Goal: Task Accomplishment & Management: Manage account settings

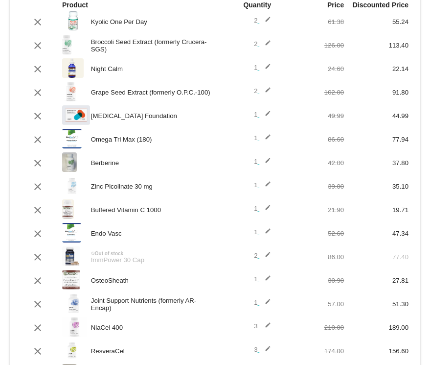
scroll to position [105, 0]
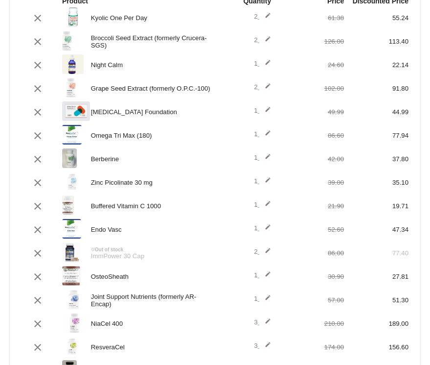
click at [269, 39] on mat-icon "edit" at bounding box center [266, 42] width 12 height 12
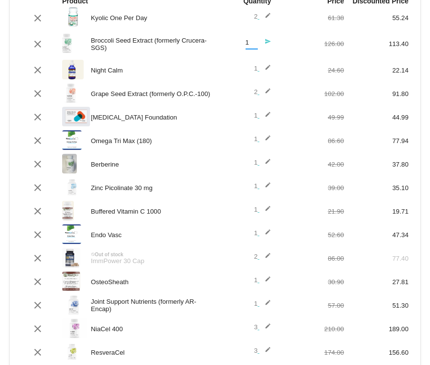
type input "1"
click at [254, 46] on input "1" at bounding box center [252, 42] width 12 height 7
click at [268, 42] on mat-icon "send" at bounding box center [266, 44] width 12 height 12
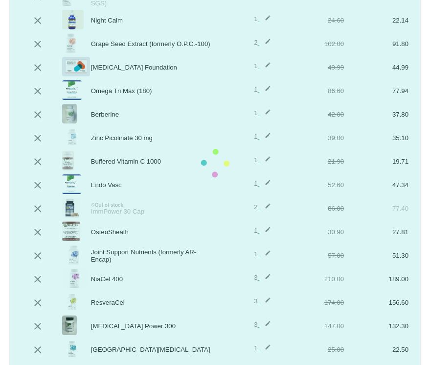
scroll to position [147, 0]
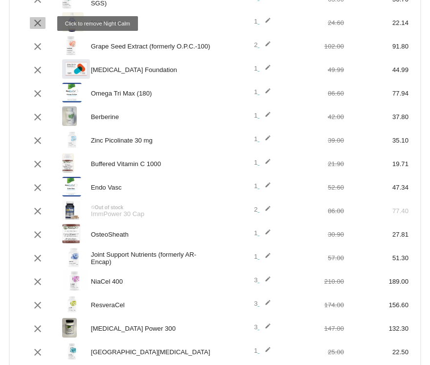
click at [33, 21] on mat-icon "clear" at bounding box center [38, 23] width 12 height 12
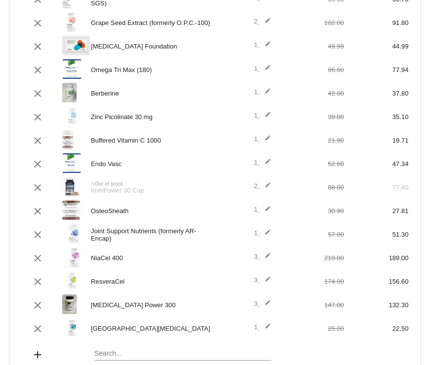
click at [267, 22] on mat-icon "edit" at bounding box center [266, 23] width 12 height 12
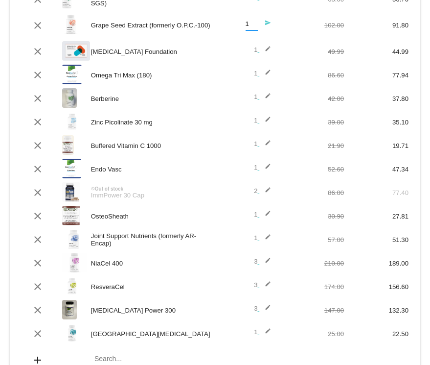
type input "1"
click at [255, 25] on input "1" at bounding box center [252, 24] width 12 height 7
click at [267, 24] on mat-icon "send" at bounding box center [266, 26] width 12 height 12
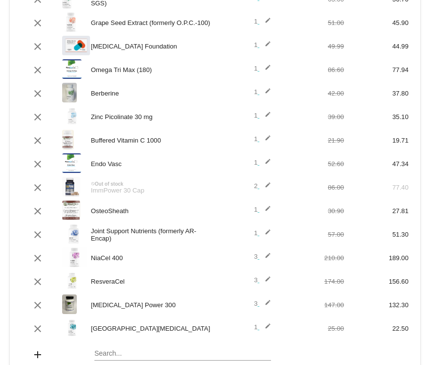
click at [267, 44] on mat-icon "edit" at bounding box center [266, 47] width 12 height 12
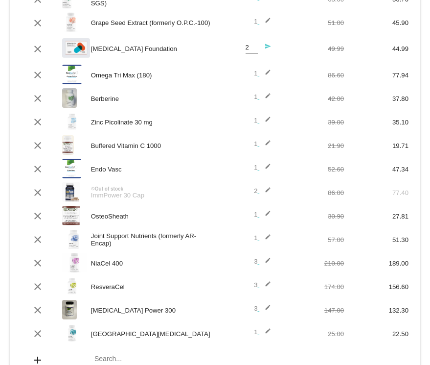
type input "2"
click at [253, 45] on input "2" at bounding box center [252, 47] width 12 height 7
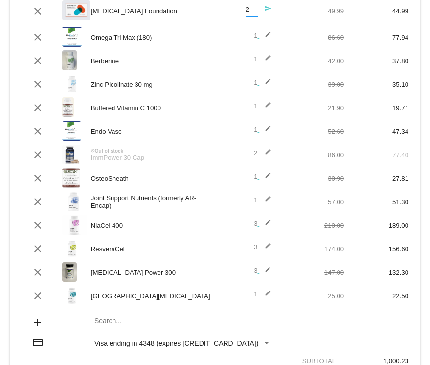
scroll to position [186, 0]
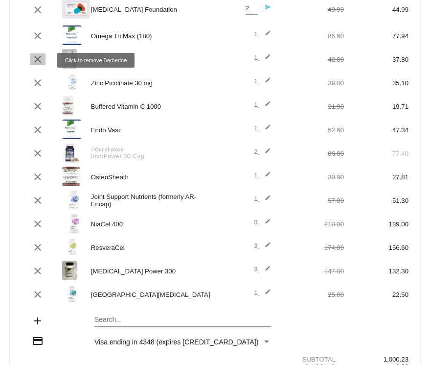
click at [36, 63] on mat-icon "clear" at bounding box center [38, 59] width 12 height 12
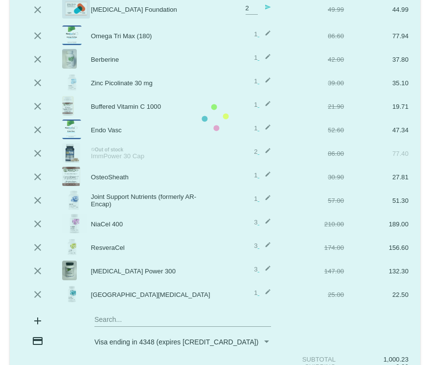
scroll to position [157, 0]
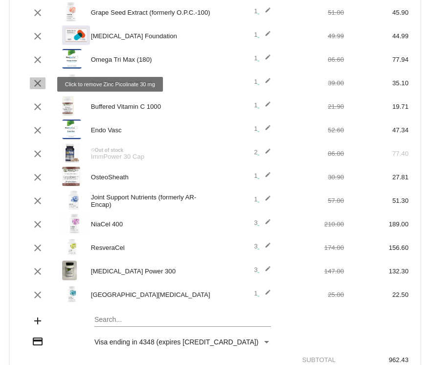
click at [38, 83] on mat-icon "clear" at bounding box center [38, 83] width 12 height 12
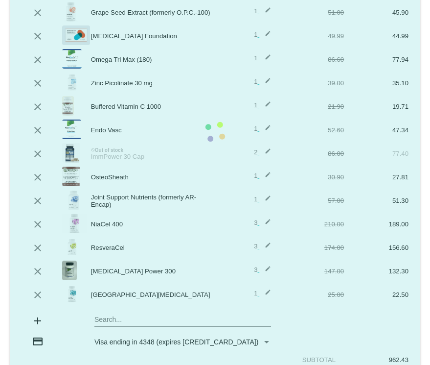
scroll to position [134, 0]
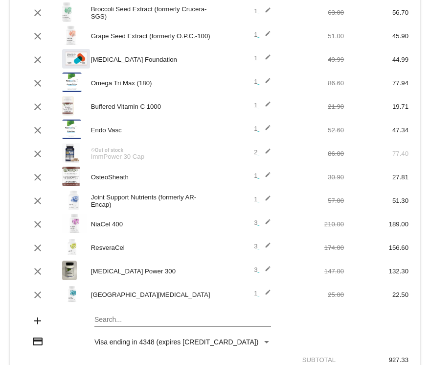
click at [266, 105] on mat-icon "edit" at bounding box center [266, 107] width 12 height 12
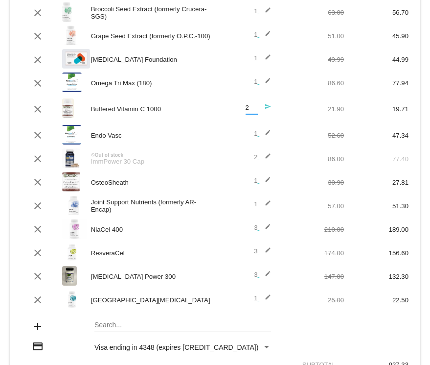
type input "2"
click at [255, 108] on input "2" at bounding box center [252, 107] width 12 height 7
click at [38, 137] on mat-icon "clear" at bounding box center [38, 135] width 12 height 12
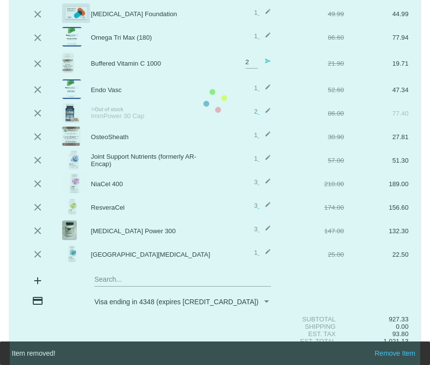
scroll to position [150, 0]
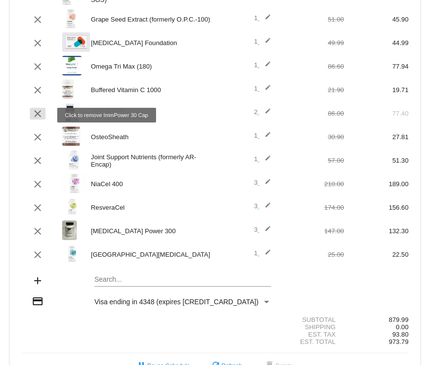
click at [37, 115] on mat-icon "clear" at bounding box center [38, 114] width 12 height 12
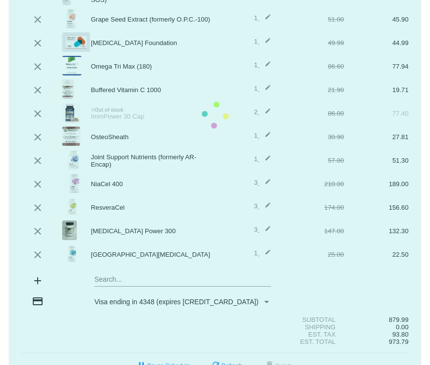
scroll to position [126, 0]
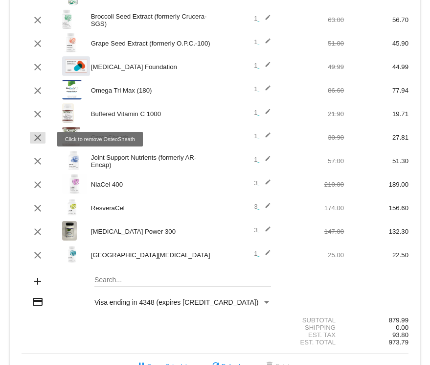
click at [32, 141] on mat-icon "clear" at bounding box center [38, 138] width 12 height 12
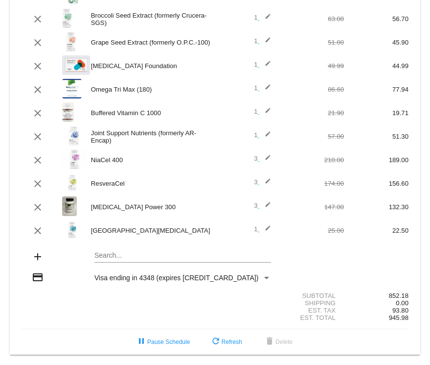
scroll to position [135, 0]
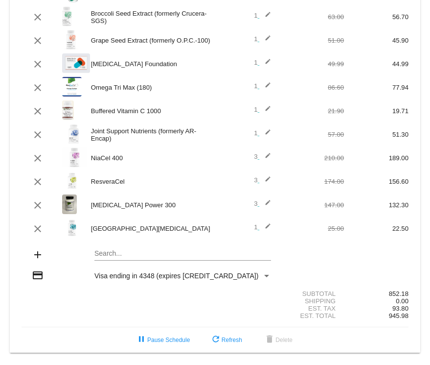
click at [266, 152] on mat-icon "edit" at bounding box center [266, 158] width 12 height 12
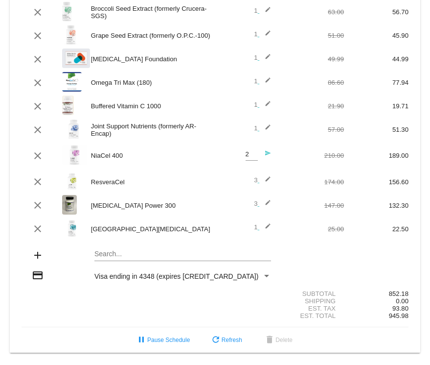
type input "2"
click at [254, 158] on input "2" at bounding box center [252, 154] width 12 height 7
click at [267, 172] on div "clear [GEOGRAPHIC_DATA] 3 edit 174.00 156.60" at bounding box center [215, 181] width 387 height 21
click at [267, 176] on mat-icon "edit" at bounding box center [266, 182] width 12 height 12
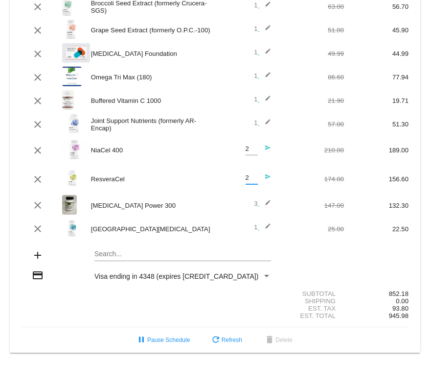
type input "2"
click at [257, 182] on input "2" at bounding box center [252, 177] width 12 height 7
click at [268, 179] on mat-icon "send" at bounding box center [266, 179] width 12 height 12
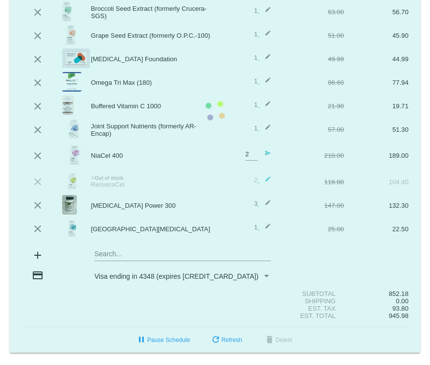
scroll to position [135, 0]
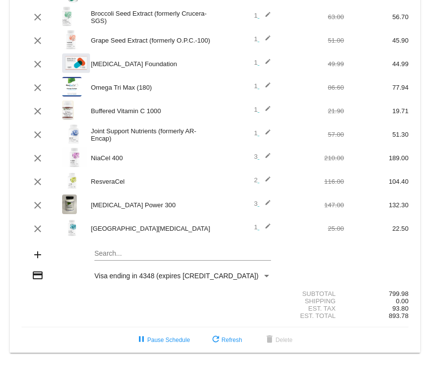
click at [271, 200] on mat-icon "edit" at bounding box center [266, 205] width 12 height 12
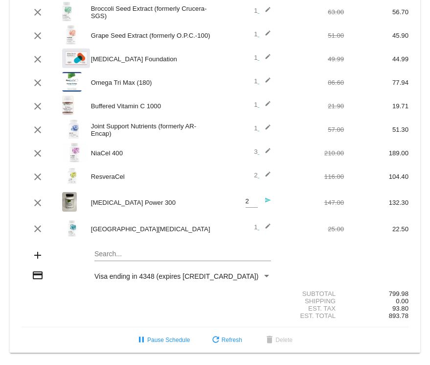
type input "2"
click at [254, 205] on input "2" at bounding box center [252, 201] width 12 height 7
click at [270, 201] on mat-icon "send" at bounding box center [266, 203] width 12 height 12
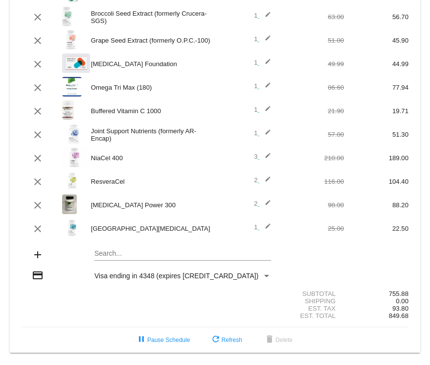
click at [269, 223] on mat-icon "edit" at bounding box center [266, 229] width 12 height 12
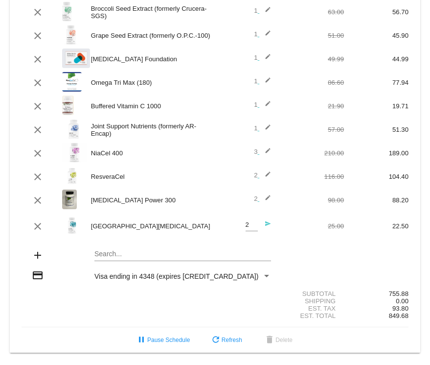
type input "2"
click at [256, 224] on input "2" at bounding box center [252, 224] width 12 height 7
click at [268, 225] on mat-icon "send" at bounding box center [266, 226] width 12 height 12
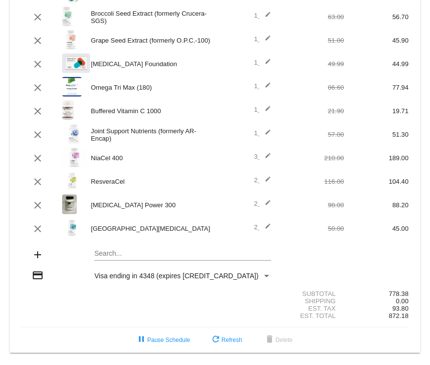
click at [133, 246] on div "Search..." at bounding box center [183, 250] width 177 height 19
click at [104, 252] on input "niavasc" at bounding box center [183, 254] width 177 height 8
click at [124, 252] on input "[PERSON_NAME]" at bounding box center [183, 254] width 177 height 8
drag, startPoint x: 102, startPoint y: 252, endPoint x: 84, endPoint y: 250, distance: 18.2
click at [84, 250] on div "add [PERSON_NAME] Search..." at bounding box center [215, 255] width 387 height 28
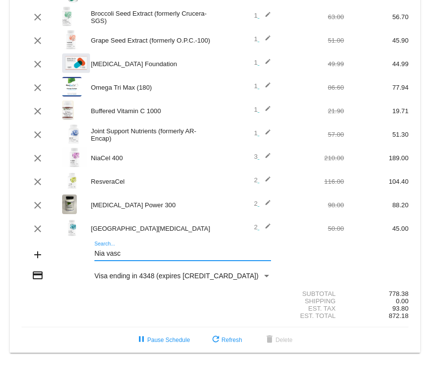
click at [107, 252] on input "Nia vasc" at bounding box center [183, 254] width 177 height 8
type input "Niavasc"
click at [127, 255] on div "Niavasc Search..." at bounding box center [183, 250] width 177 height 19
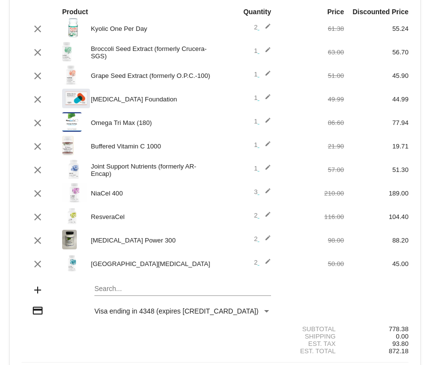
scroll to position [100, 0]
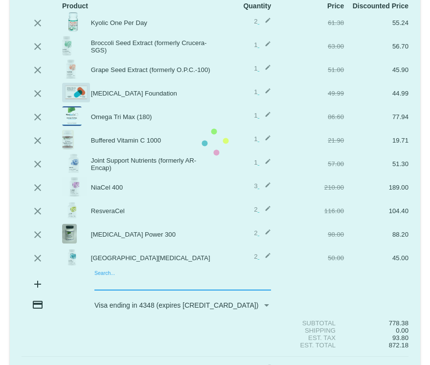
click at [135, 284] on mat-card "today Sep 22 2025 ( Change ) autorenew 17 items scheduled for Every 2 months ( …" at bounding box center [215, 142] width 411 height 479
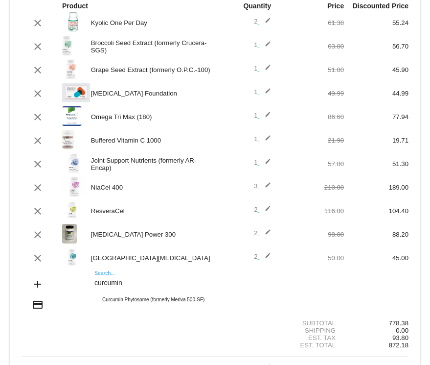
type input "curcumin"
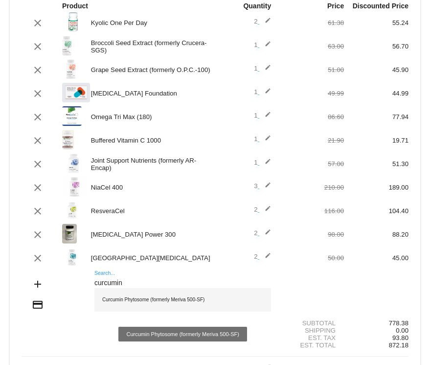
click at [143, 307] on div "Curcumin Phytosome (formerly Meriva 500-SF)" at bounding box center [183, 300] width 177 height 24
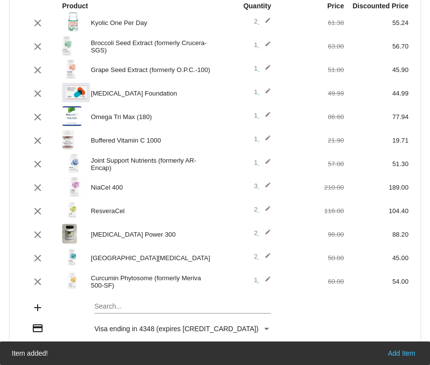
click at [267, 283] on mat-icon "edit" at bounding box center [266, 282] width 12 height 12
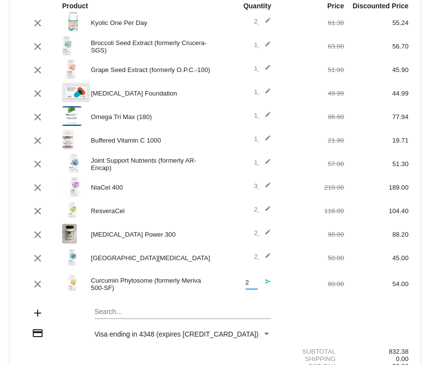
type input "2"
click at [254, 283] on input "2" at bounding box center [252, 282] width 12 height 7
click at [271, 284] on mat-icon "send" at bounding box center [266, 284] width 12 height 12
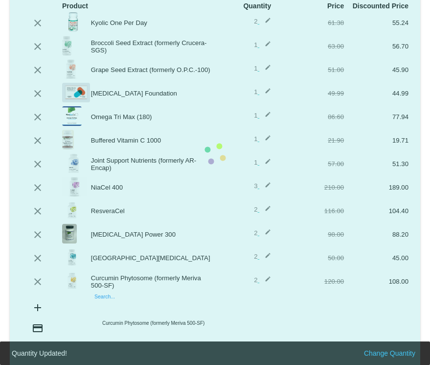
click at [146, 308] on input "Search..." at bounding box center [183, 307] width 177 height 8
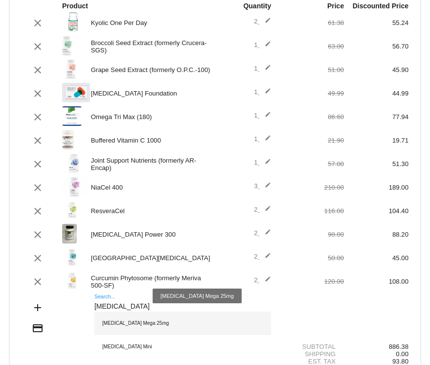
type input "dhea"
click at [129, 326] on div "[MEDICAL_DATA] Mega 25mg" at bounding box center [183, 323] width 177 height 24
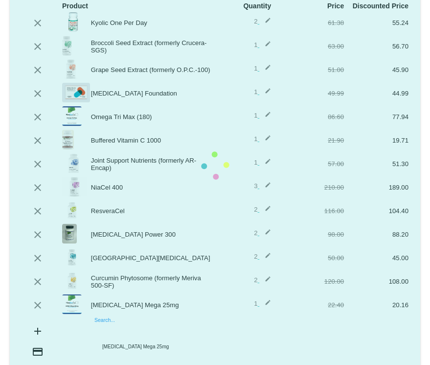
click at [129, 335] on mat-card "today Sep 22 2025 ( Change ) autorenew 20 items scheduled for Every 2 months ( …" at bounding box center [215, 166] width 411 height 526
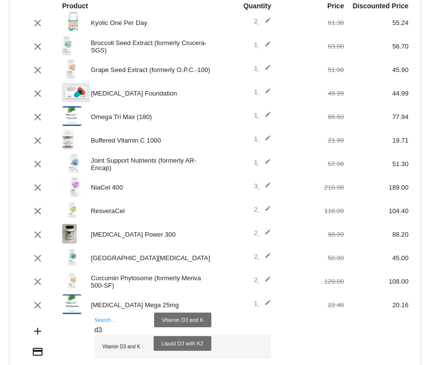
type input "d3"
click at [131, 353] on div "Vitamin D3 and K" at bounding box center [183, 347] width 177 height 24
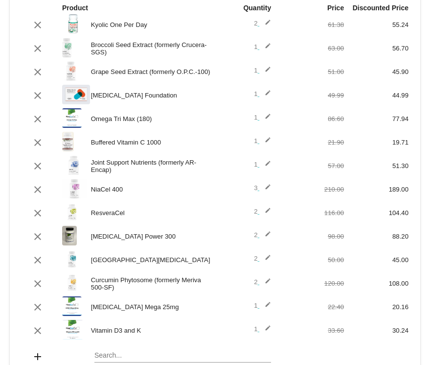
scroll to position [0, 0]
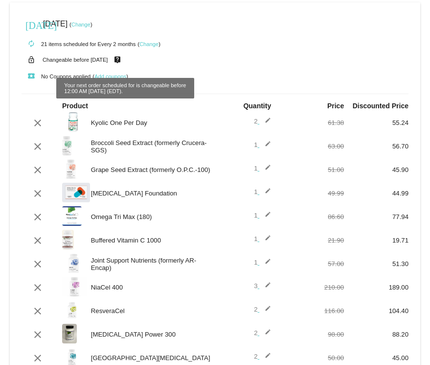
click at [123, 60] on mat-icon "live_help" at bounding box center [118, 59] width 12 height 13
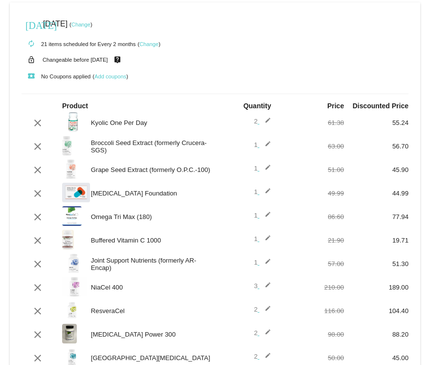
click at [91, 23] on link "Change" at bounding box center [80, 25] width 19 height 6
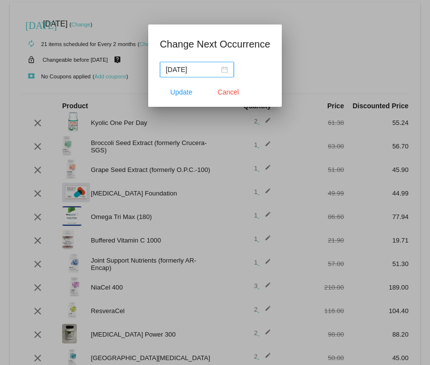
click at [217, 70] on div "2025-09-22" at bounding box center [197, 69] width 62 height 11
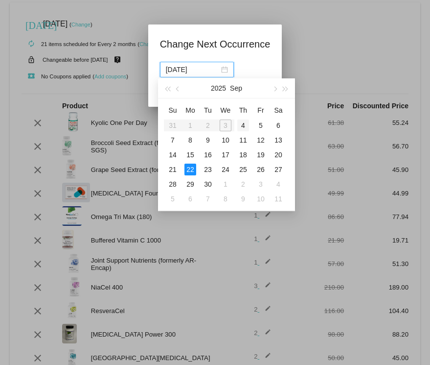
click at [242, 122] on div "4" at bounding box center [243, 125] width 12 height 12
type input "2025-09-04"
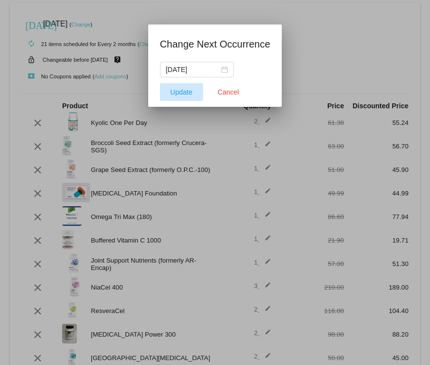
click at [179, 92] on span "Update" at bounding box center [181, 92] width 22 height 8
